Goal: Register for event/course

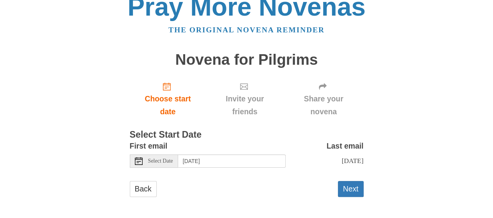
scroll to position [23, 0]
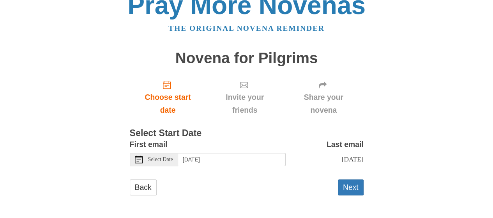
click at [137, 156] on use at bounding box center [139, 160] width 8 height 8
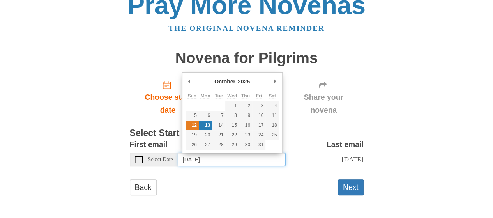
type input "[DATE]"
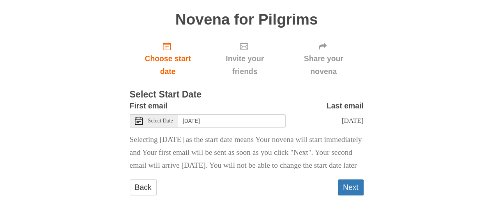
scroll to position [66, 0]
click at [346, 187] on button "Next" at bounding box center [351, 187] width 26 height 16
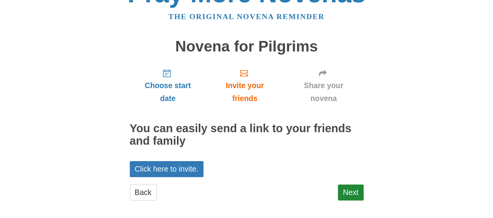
scroll to position [31, 0]
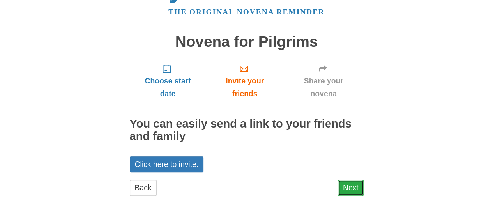
click at [343, 188] on link "Next" at bounding box center [351, 188] width 26 height 16
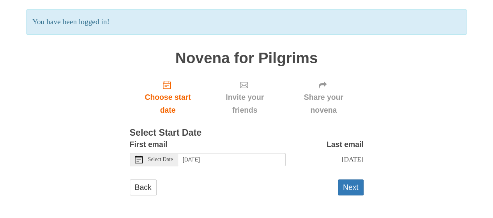
scroll to position [59, 0]
click at [347, 184] on button "Next" at bounding box center [351, 187] width 26 height 16
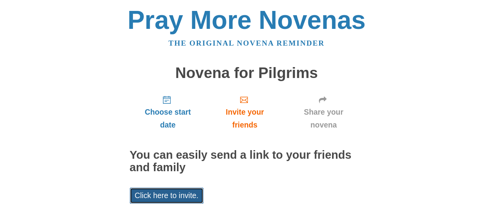
click at [166, 194] on link "Click here to invite." at bounding box center [167, 196] width 74 height 16
